Goal: Task Accomplishment & Management: Use online tool/utility

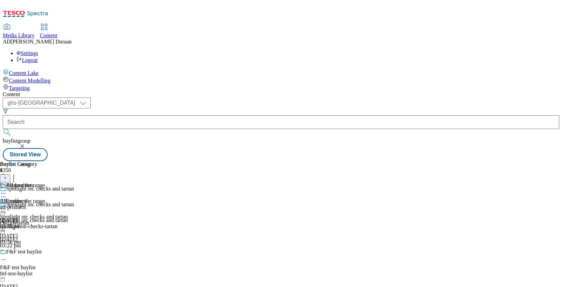
select select "ghs-[GEOGRAPHIC_DATA]"
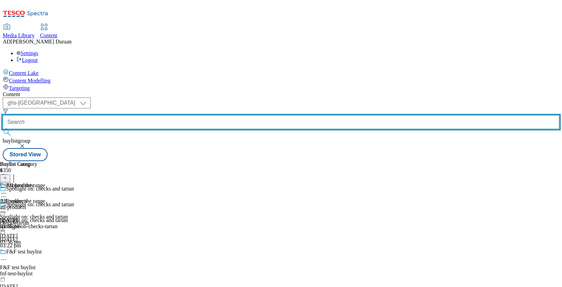
click at [156, 115] on input "text" at bounding box center [281, 122] width 556 height 14
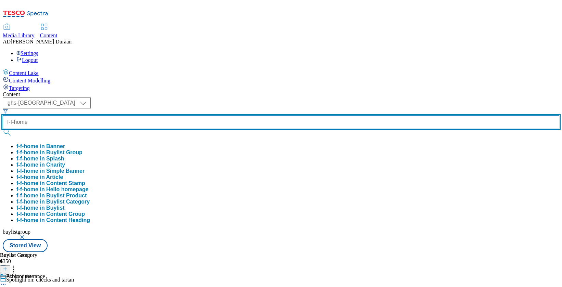
type input "f-f-home"
click at [3, 129] on button "submit" at bounding box center [8, 132] width 10 height 7
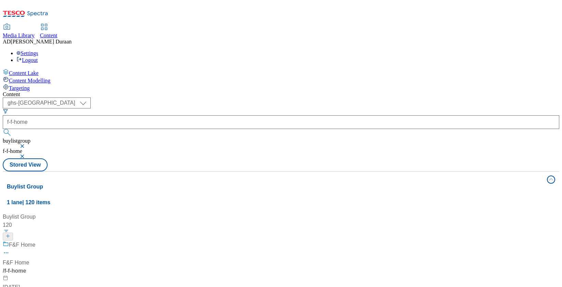
click at [88, 241] on div "F&F Home F&F Home / f-f-home 28 Aug 2024 12:04 pm" at bounding box center [46, 270] width 86 height 59
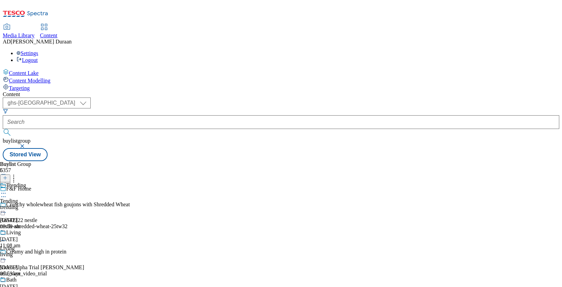
click at [26, 204] on div "trending" at bounding box center [13, 207] width 26 height 6
click at [7, 206] on icon at bounding box center [3, 209] width 7 height 7
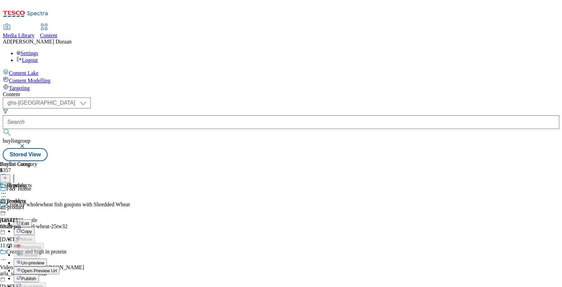
click at [29, 221] on span "Edit" at bounding box center [25, 223] width 8 height 5
select select "evergreen"
select select "Banner"
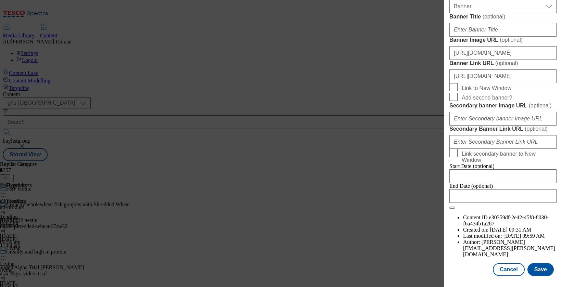
scroll to position [597, 0]
click at [501, 60] on input "https://digitalcontent.api.tesco.com/v2/media/ghs-mktg/cd02118b-6eba-4564-8746-…" at bounding box center [502, 53] width 107 height 14
paste input "https://digitalcontent.api.tesco.com/v2/media/ghs-mktg/4b831b91-5e91-450f-a167-…"
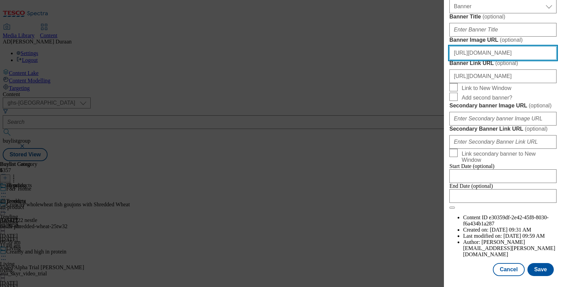
type input "https://digitalcontent.api.tesco.com/v2/media/ghs-mktg/4b831b91-5e91-450f-a167-…"
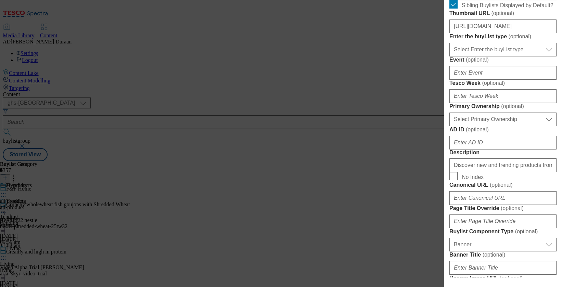
scroll to position [246, 0]
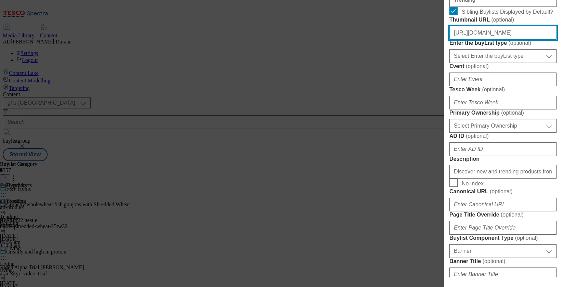
click at [488, 40] on input "https://digitalcontent.api.tesco.com/v2/media/ghs-mktg/34fc2c26-e41e-41e1-b9dd-…" at bounding box center [502, 33] width 107 height 14
paste input "https://digitalcontent.api.tesco.com/v2/media/ghs-mktg/61d507d8-a9df-4df1-85cc-…"
type input "https://digitalcontent.api.tesco.com/v2/media/ghs-mktg/61d507d8-a9df-4df1-85cc-…"
click at [553, 93] on form "Label Tending Tracking Name .. Friendly Name trending Buylist Lifespan Select B…" at bounding box center [502, 174] width 107 height 560
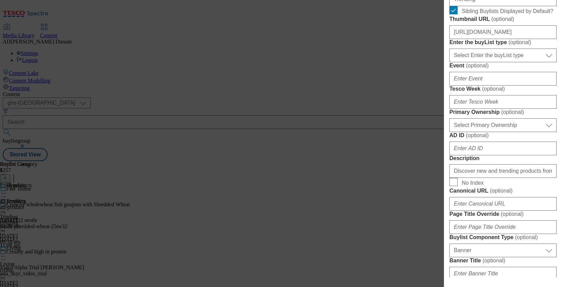
scroll to position [739, 0]
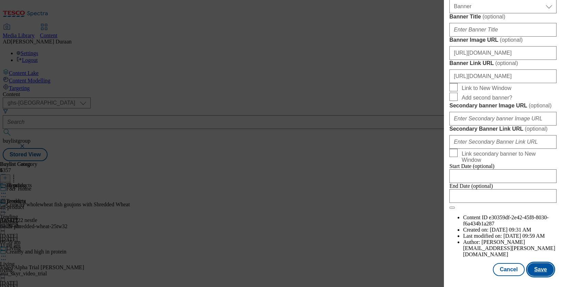
click at [547, 271] on button "Save" at bounding box center [540, 269] width 26 height 13
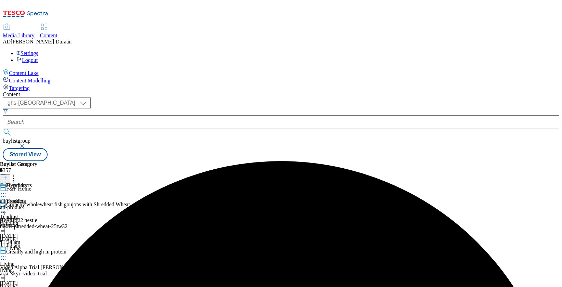
click at [26, 245] on div "Living Living living 19 Jun 2025 09:59 am" at bounding box center [13, 268] width 26 height 47
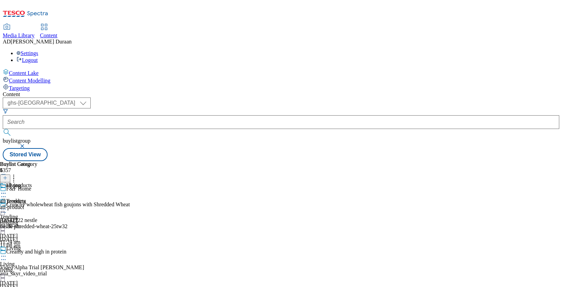
click at [7, 253] on icon at bounding box center [3, 256] width 7 height 7
click at [29, 268] on span "Edit" at bounding box center [25, 270] width 8 height 5
select select "evergreen"
select select "Banner"
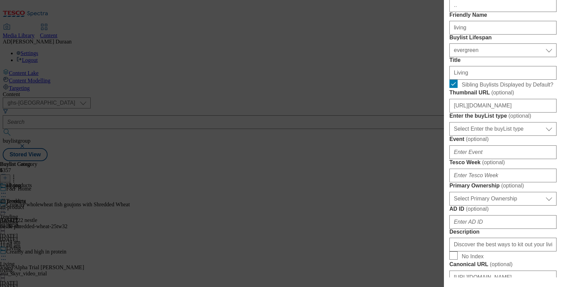
scroll to position [175, 0]
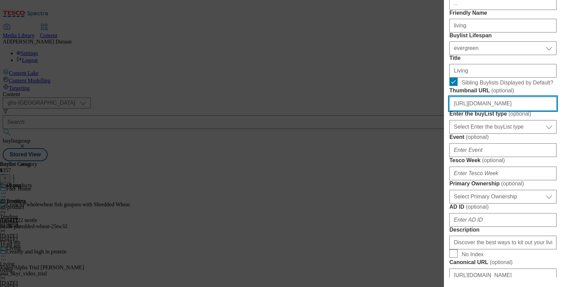
click at [502, 111] on input "https://digitalcontent.api.tesco.com/v2/media/ghs-mktg/b6ab7f01-cc0b-479d-a565-…" at bounding box center [502, 104] width 107 height 14
paste input "https://digitalcontent.api.tesco.com/v2/media/ghs-mktg/524bd3bb-7d8f-4b50-ba2f-…"
type input "https://digitalcontent.api.tesco.com/v2/media/ghs-mktg/524bd3bb-7d8f-4b50-ba2f-…"
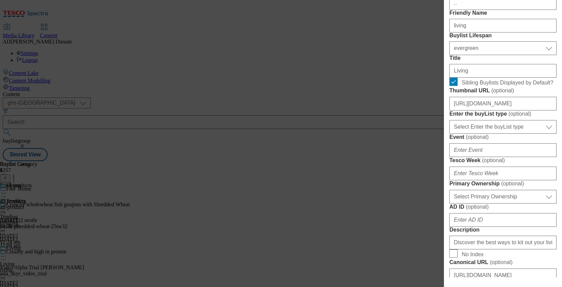
click at [552, 164] on form "Label Living Tracking Name .. Friendly Name living Buylist Lifespan Select Buyl…" at bounding box center [502, 245] width 107 height 560
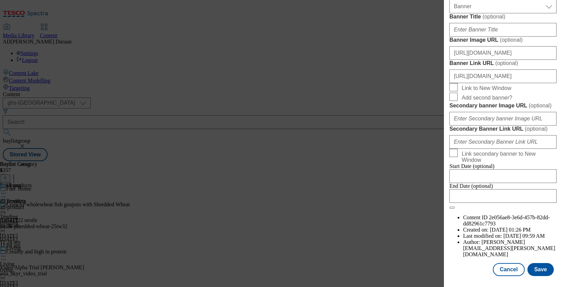
scroll to position [626, 0]
click at [488, 60] on input "https://digitalcontent.api.tesco.com/v2/media/ghs-mktg/cd02118b-6eba-4564-8746-…" at bounding box center [502, 53] width 107 height 14
paste input "https://digitalcontent.api.tesco.com/v2/media/ghs-mktg/4b831b91-5e91-450f-a167-…"
type input "https://digitalcontent.api.tesco.com/v2/media/ghs-mktg/4b831b91-5e91-450f-a167-…"
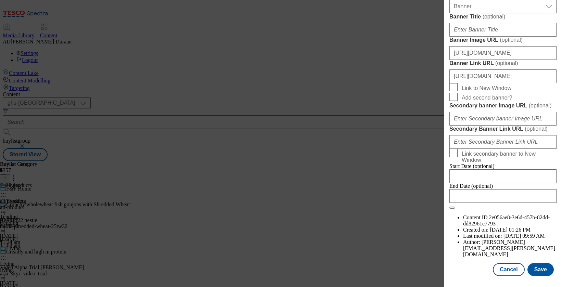
drag, startPoint x: 535, startPoint y: 108, endPoint x: 538, endPoint y: 134, distance: 25.8
click at [542, 268] on button "Save" at bounding box center [540, 269] width 26 height 13
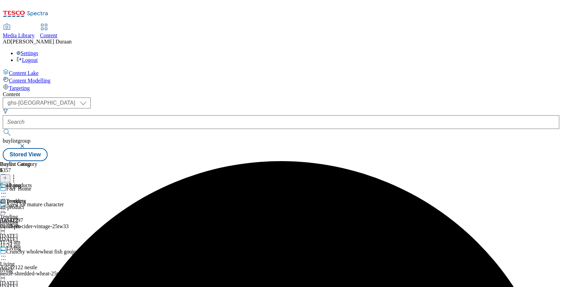
scroll to position [101, 0]
drag, startPoint x: 318, startPoint y: 149, endPoint x: 315, endPoint y: 151, distance: 4.2
drag, startPoint x: 270, startPoint y: 163, endPoint x: 275, endPoint y: 164, distance: 5.1
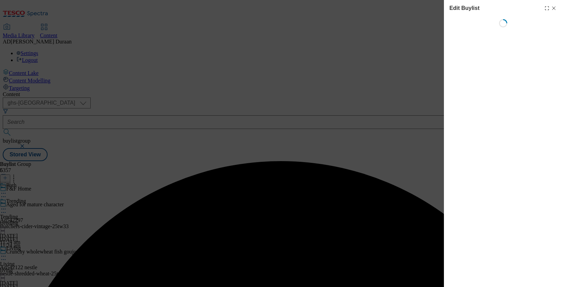
select select "evergreen"
select select "Banner"
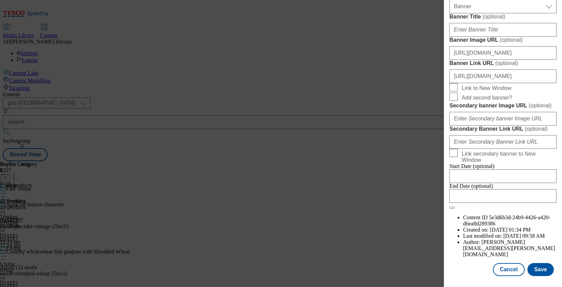
scroll to position [578, 0]
click at [482, 60] on input "https://digitalcontent.api.tesco.com/v2/media/ghs-mktg/cd02118b-6eba-4564-8746-…" at bounding box center [502, 53] width 107 height 14
paste input "https://digitalcontent.api.tesco.com/v2/media/ghs-mktg/4b831b91-5e91-450f-a167-…"
type input "https://digitalcontent.api.tesco.com/v2/media/ghs-mktg/4b831b91-5e91-450f-a167-…"
click at [543, 43] on label "Banner Image URL ( optional )" at bounding box center [502, 40] width 107 height 7
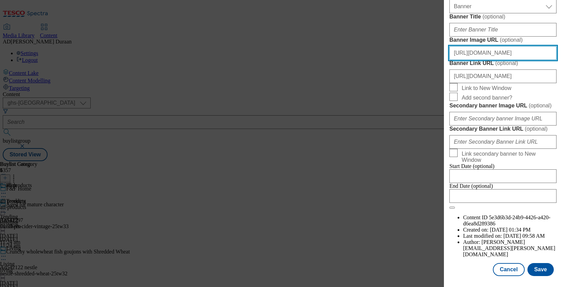
click at [543, 60] on input "https://digitalcontent.api.tesco.com/v2/media/ghs-mktg/4b831b91-5e91-450f-a167-…" at bounding box center [502, 53] width 107 height 14
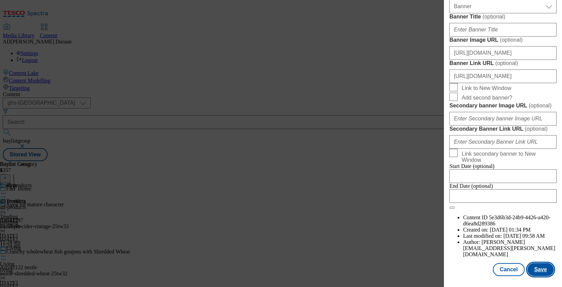
click at [540, 270] on button "Save" at bounding box center [540, 269] width 26 height 13
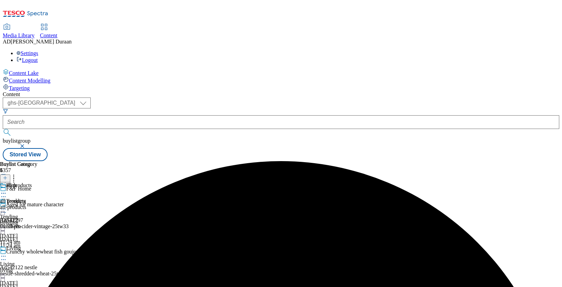
scroll to position [137, 0]
select select "evergreen"
select select "Banner"
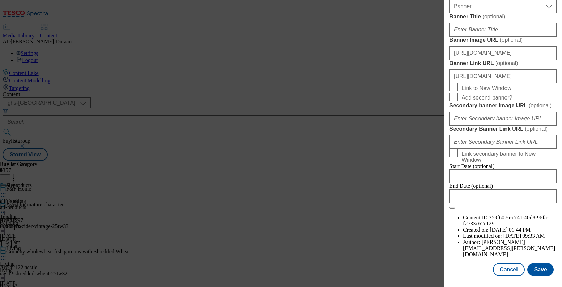
scroll to position [580, 0]
click at [483, 60] on input "https://digitalcontent.api.tesco.com/v2/media/ghs-mktg/cd02118b-6eba-4564-8746-…" at bounding box center [502, 53] width 107 height 14
paste input "https://digitalcontent.api.tesco.com/v2/media/ghs-mktg/4b831b91-5e91-450f-a167-…"
type input "https://digitalcontent.api.tesco.com/v2/media/ghs-mktg/4b831b91-5e91-450f-a167-…"
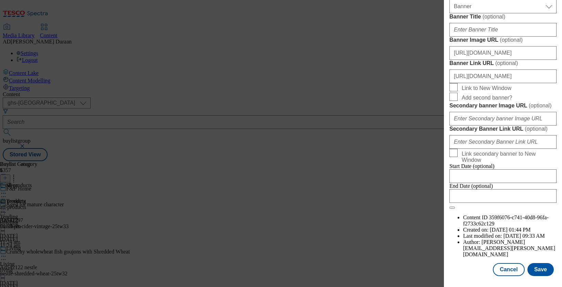
scroll to position [0, 0]
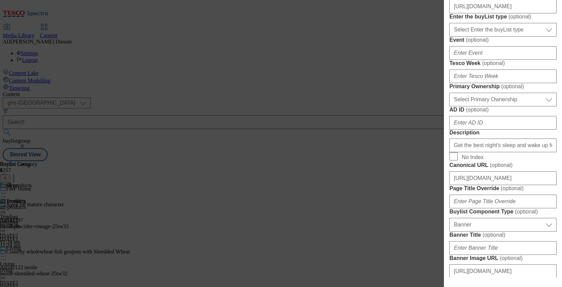
scroll to position [271, 0]
click at [497, 14] on input "https://digitalcontent.api.tesco.com/v2/media/ghs-mktg/6796ff95-b3da-40e3-a5aa-…" at bounding box center [502, 7] width 107 height 14
paste input "https://digitalcontent.api.tesco.com/v2/media/ghs-mktg/498e1387-83ba-4515-9eb2-…"
type input "https://digitalcontent.api.tesco.com/v2/media/ghs-mktg/498e1387-83ba-4515-9eb2-…"
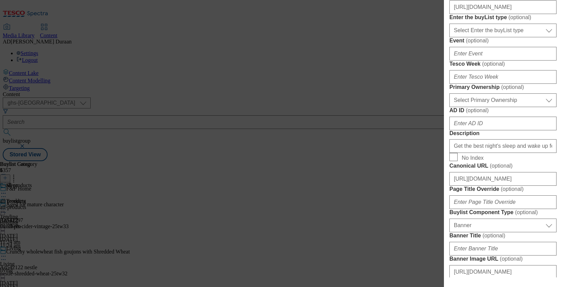
click at [505, 61] on div "Modal" at bounding box center [502, 52] width 107 height 16
click at [539, 65] on form "Label Sleep Tracking Name . Friendly Name sleep Buylist Lifespan Select Buylist…" at bounding box center [502, 148] width 107 height 560
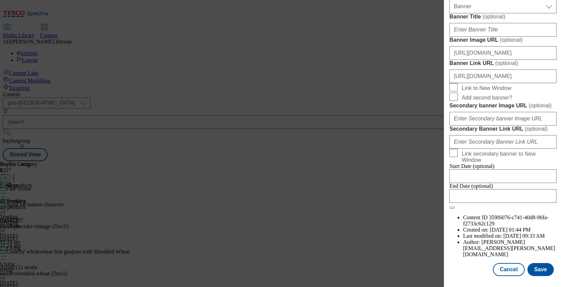
scroll to position [739, 0]
click at [544, 270] on button "Save" at bounding box center [540, 269] width 26 height 13
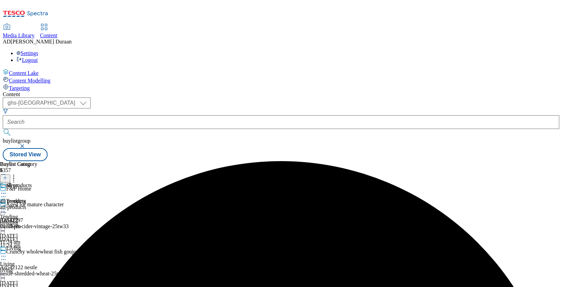
scroll to position [33, 0]
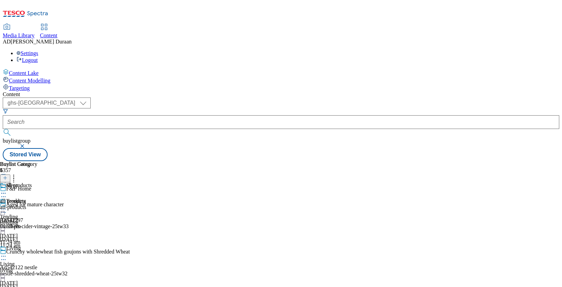
select select "evergreen"
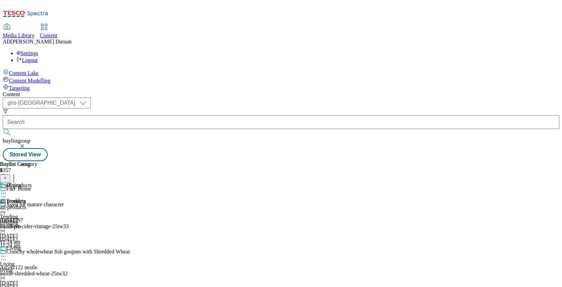
select select "Banner"
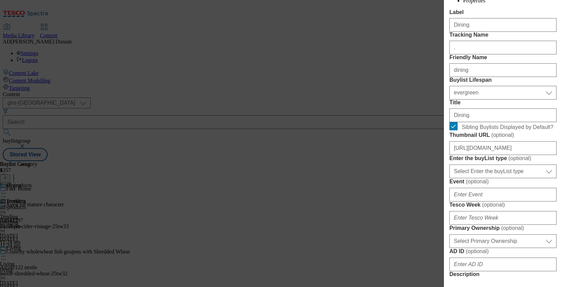
scroll to position [225, 0]
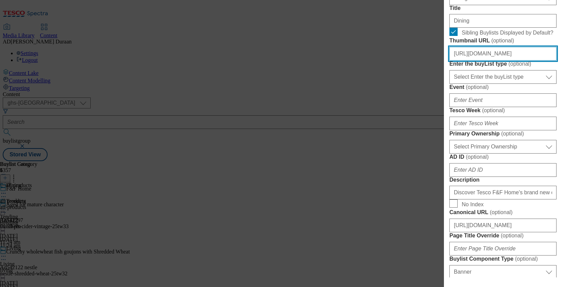
click at [499, 61] on input "https://digitalcontent.api.tesco.com/v2/media/ghs-mktg/2dff5034-249a-4c18-9a4b-…" at bounding box center [502, 54] width 107 height 14
paste input "https://digitalcontent.api.tesco.com/v2/media/ghs-mktg/f3f78883-ee58-4872-87e7-…"
type input "https://digitalcontent.api.tesco.com/v2/media/ghs-mktg/f3f78883-ee58-4872-87e7-…"
click at [556, 115] on form "Label Dining Tracking Name . Friendly Name dining Buylist Lifespan Select Buyli…" at bounding box center [502, 195] width 107 height 560
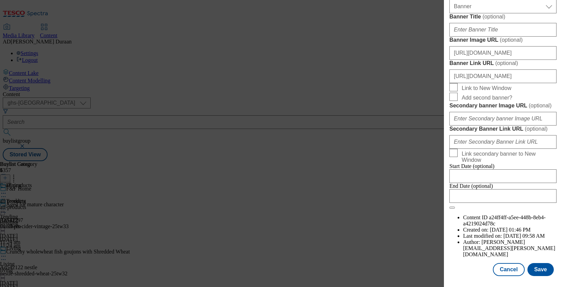
scroll to position [660, 0]
click at [494, 60] on input "https://digitalcontent.api.tesco.com/v2/media/ghs-mktg/cd02118b-6eba-4564-8746-…" at bounding box center [502, 53] width 107 height 14
paste input "https://digitalcontent.api.tesco.com/v2/media/ghs-mktg/4b831b91-5e91-450f-a167-…"
type input "https://digitalcontent.api.tesco.com/v2/media/ghs-mktg/4b831b91-5e91-450f-a167-…"
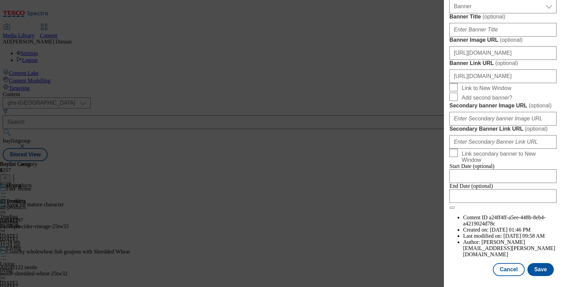
click at [543, 271] on button "Save" at bounding box center [540, 269] width 26 height 13
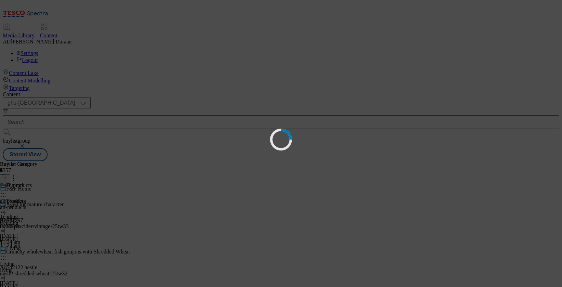
scroll to position [0, 0]
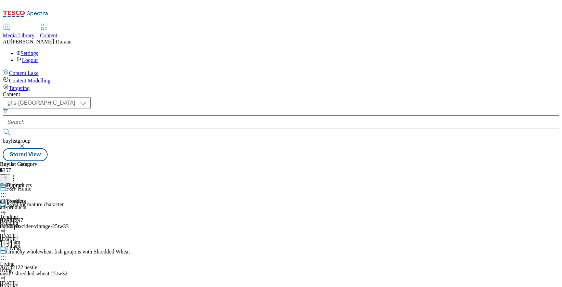
click at [26, 198] on div "Trending Tending trending 25 Sept 2025 11:24 am" at bounding box center [13, 221] width 26 height 47
click at [37, 204] on div "all-product" at bounding box center [18, 207] width 37 height 6
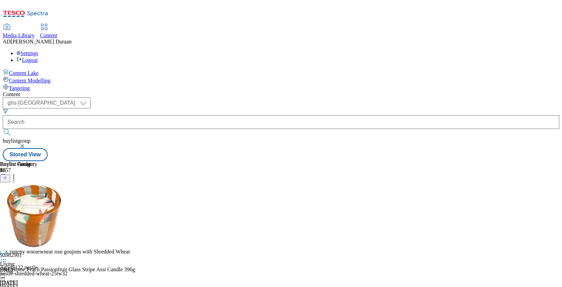
click at [7, 206] on icon at bounding box center [3, 209] width 7 height 7
click at [37, 253] on span "Preview" at bounding box center [29, 255] width 16 height 5
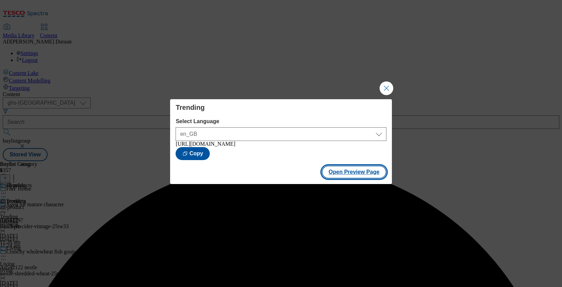
click at [356, 176] on button "Open Preview Page" at bounding box center [354, 172] width 65 height 13
drag, startPoint x: 389, startPoint y: 87, endPoint x: 345, endPoint y: 147, distance: 75.6
click at [390, 87] on button "Close Modal" at bounding box center [386, 88] width 14 height 14
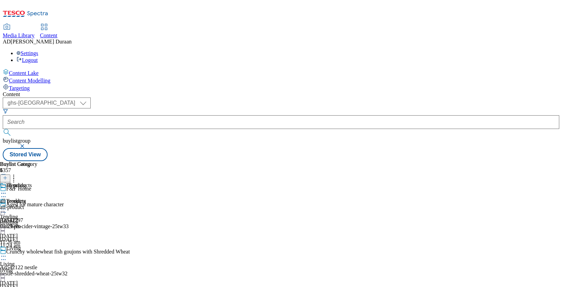
scroll to position [27, 0]
click at [7, 253] on icon at bounding box center [3, 256] width 7 height 7
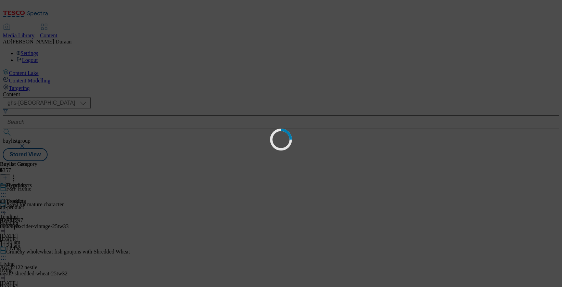
scroll to position [0, 0]
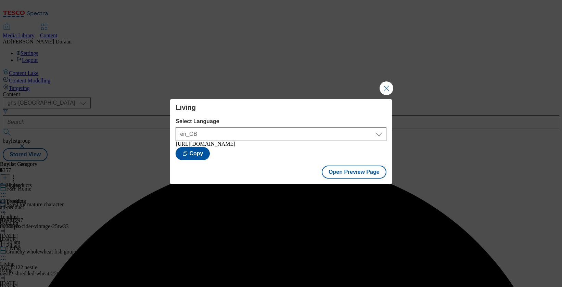
drag, startPoint x: 385, startPoint y: 86, endPoint x: 382, endPoint y: 88, distance: 4.2
click at [385, 86] on button "Close Modal" at bounding box center [386, 88] width 14 height 14
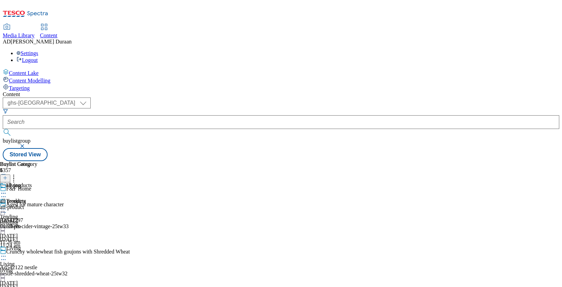
click at [7, 253] on icon at bounding box center [3, 256] width 7 height 7
click at [26, 245] on div "Living Living living 25 Sept 2025 11:27 am" at bounding box center [13, 268] width 26 height 47
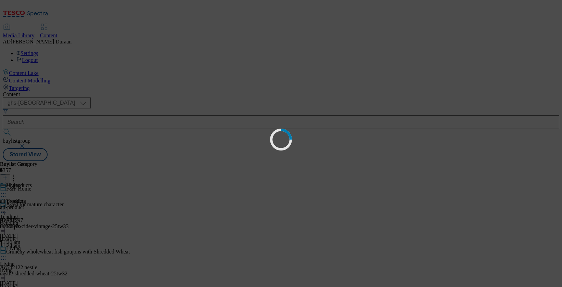
scroll to position [0, 0]
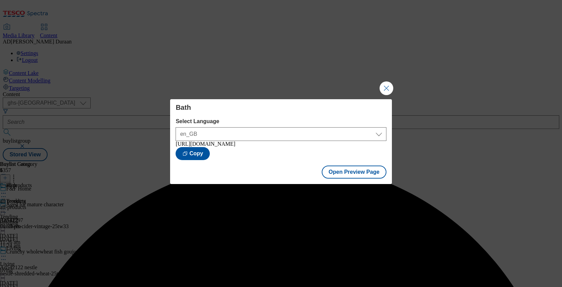
drag, startPoint x: 384, startPoint y: 86, endPoint x: 380, endPoint y: 92, distance: 7.4
click at [384, 86] on button "Close Modal" at bounding box center [386, 88] width 14 height 14
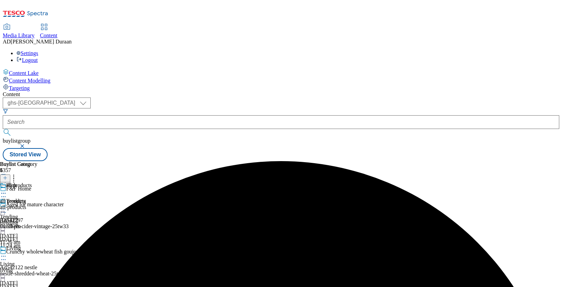
scroll to position [137, 0]
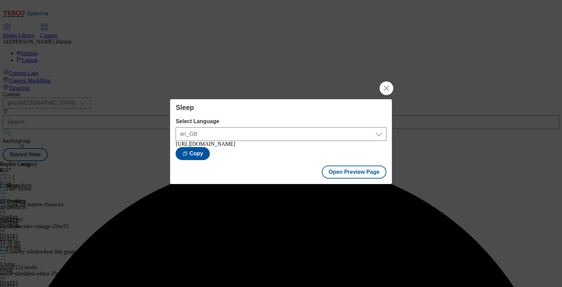
drag, startPoint x: 386, startPoint y: 84, endPoint x: 346, endPoint y: 154, distance: 80.5
click at [386, 84] on button "Close Modal" at bounding box center [386, 88] width 14 height 14
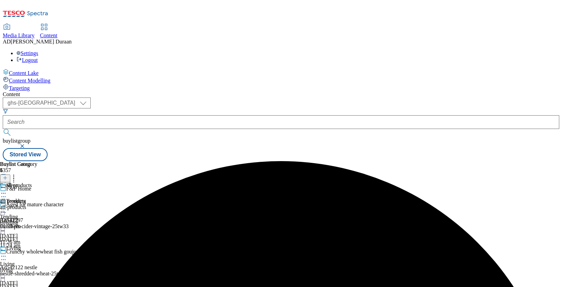
scroll to position [33, 0]
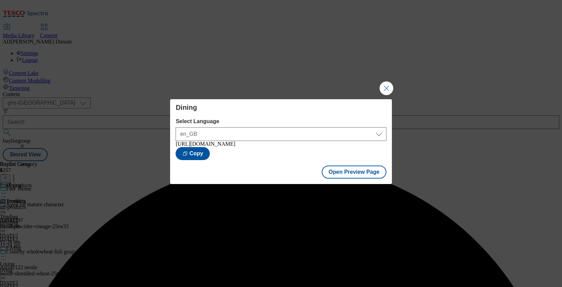
drag, startPoint x: 387, startPoint y: 89, endPoint x: 272, endPoint y: 11, distance: 139.2
click at [384, 86] on button "Close Modal" at bounding box center [386, 88] width 14 height 14
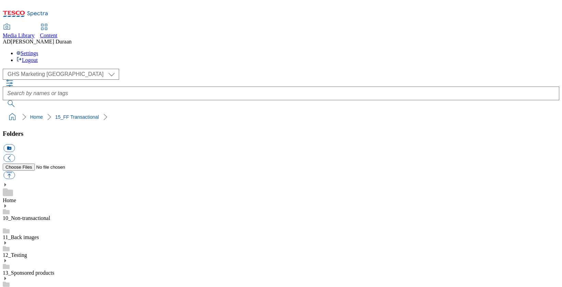
select select "flare-ghs-mktg"
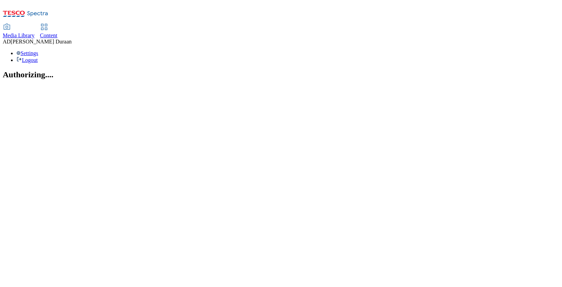
select select "flare-ghs-mktg"
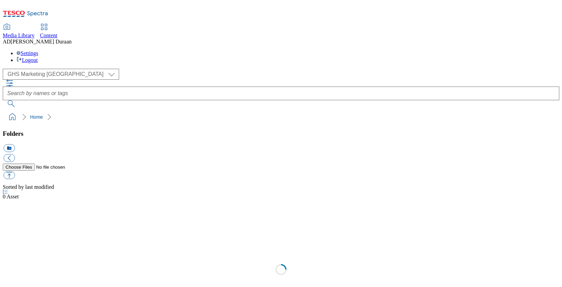
scroll to position [0, 0]
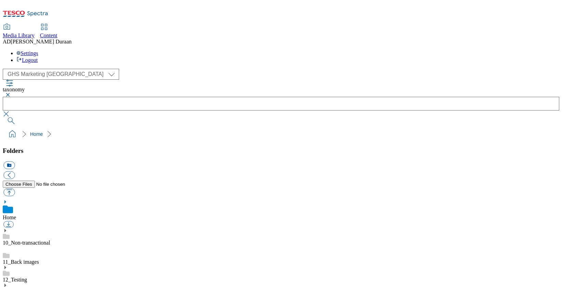
select select "flare-ghs-mktg"
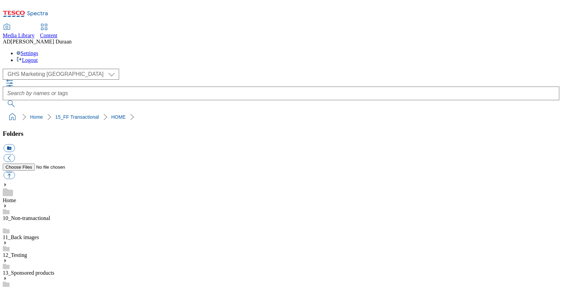
select select "flare-ghs-mktg"
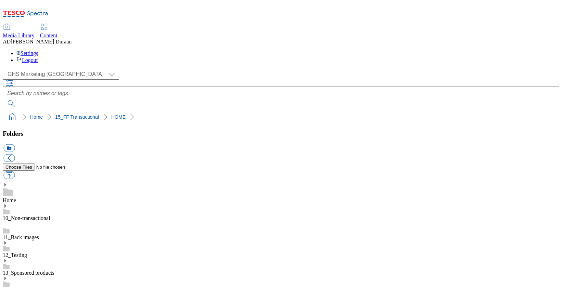
scroll to position [103, 0]
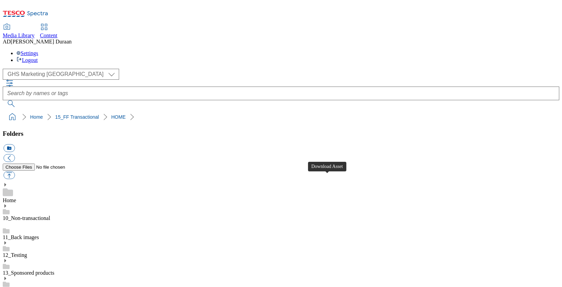
scroll to position [55, 0]
